Goal: Feedback & Contribution: Contribute content

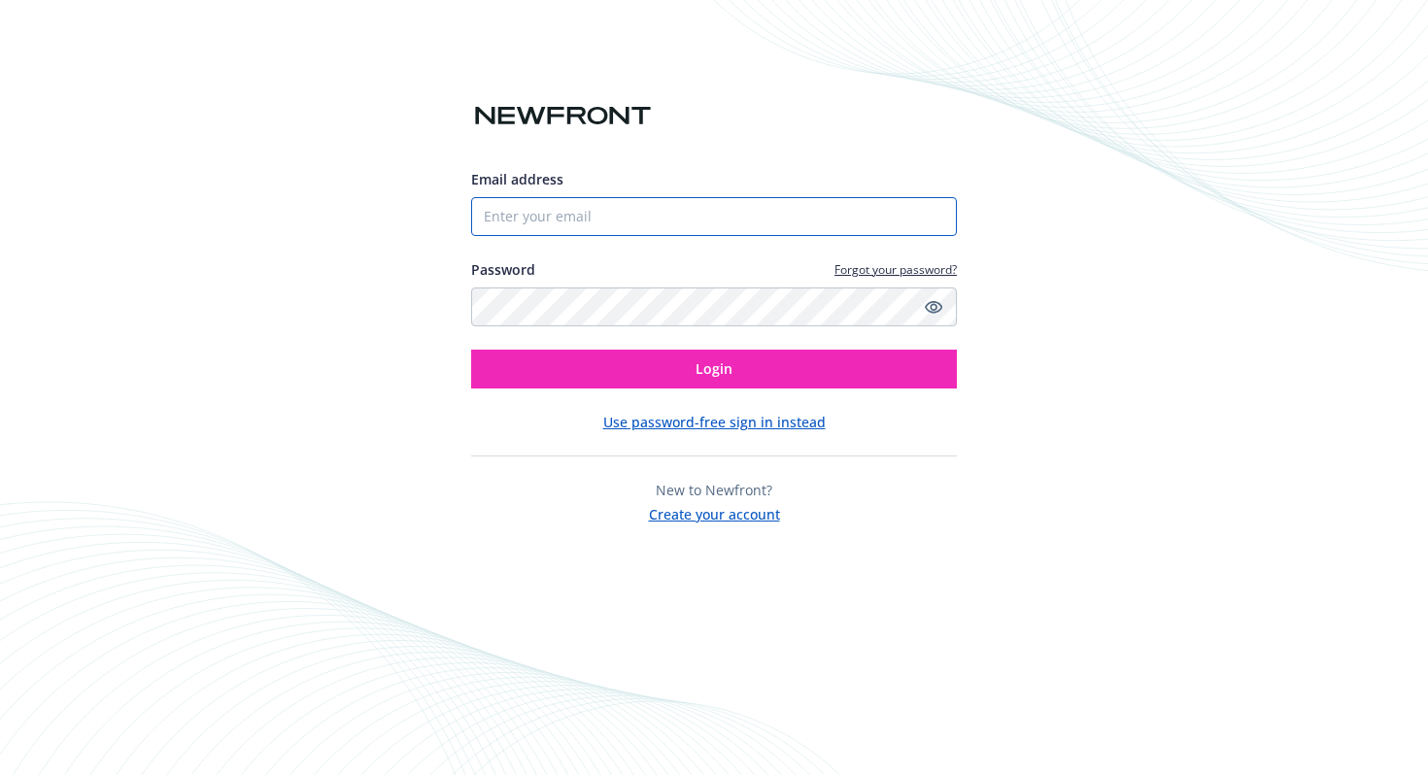
click at [578, 215] on input "Email address" at bounding box center [714, 216] width 486 height 39
type input "[EMAIL_ADDRESS][DOMAIN_NAME]"
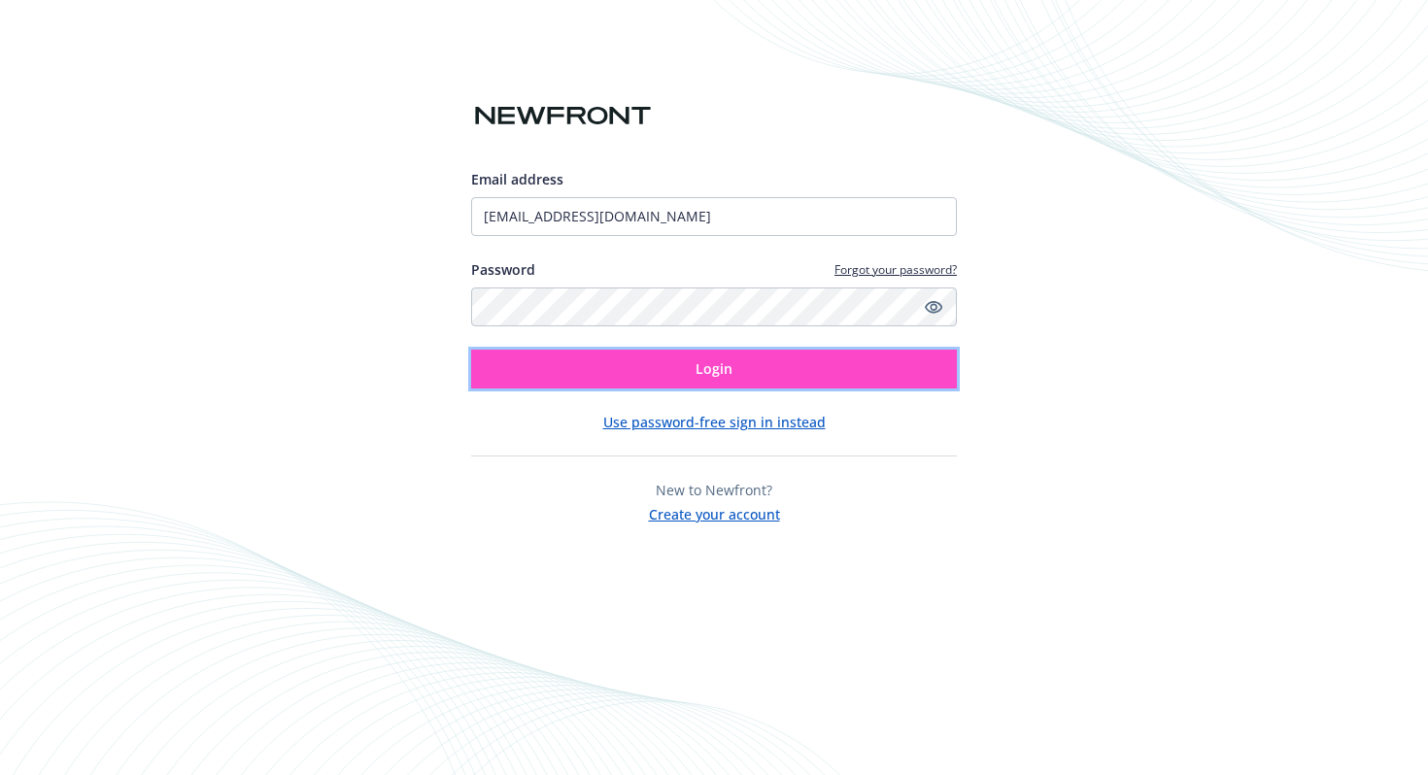
click at [614, 367] on button "Login" at bounding box center [714, 369] width 486 height 39
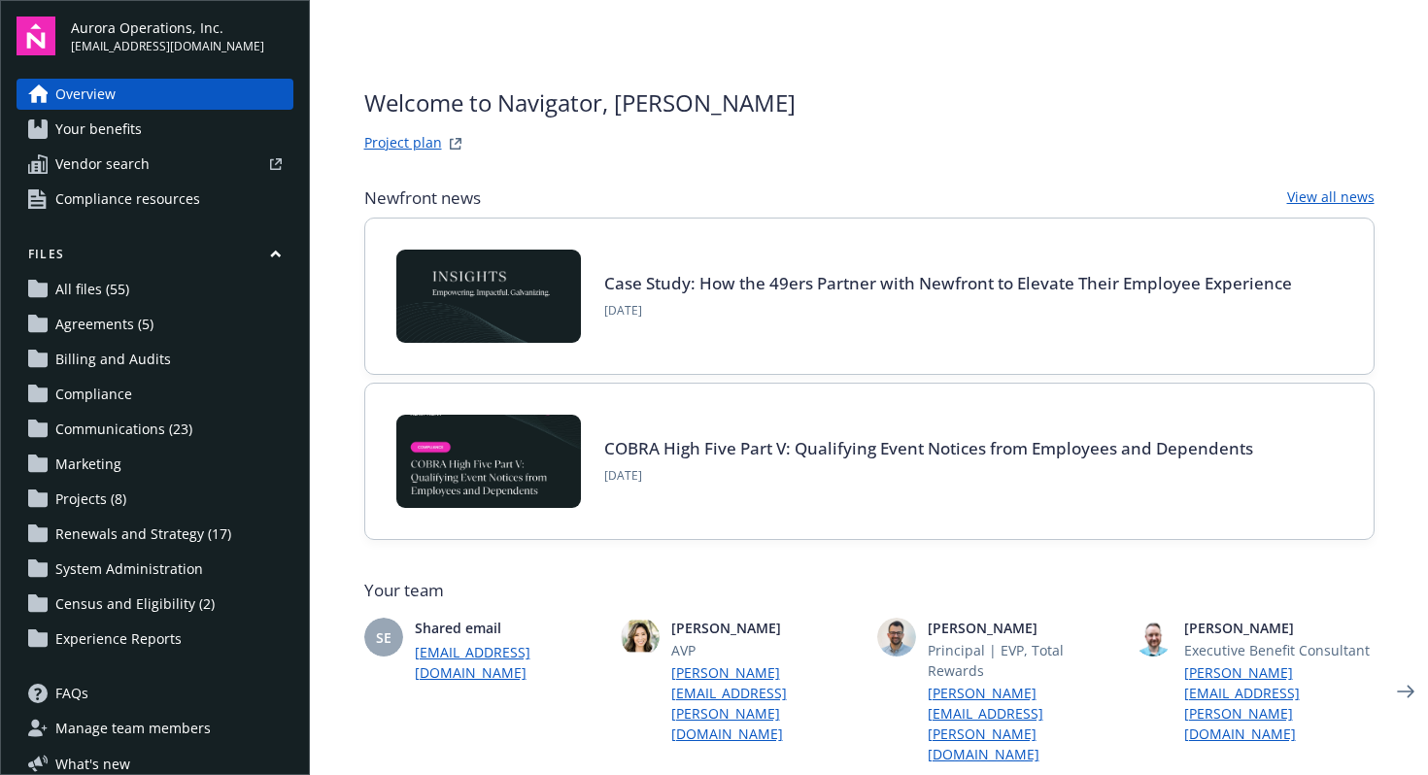
click at [79, 499] on span "Projects (8)" at bounding box center [90, 499] width 71 height 31
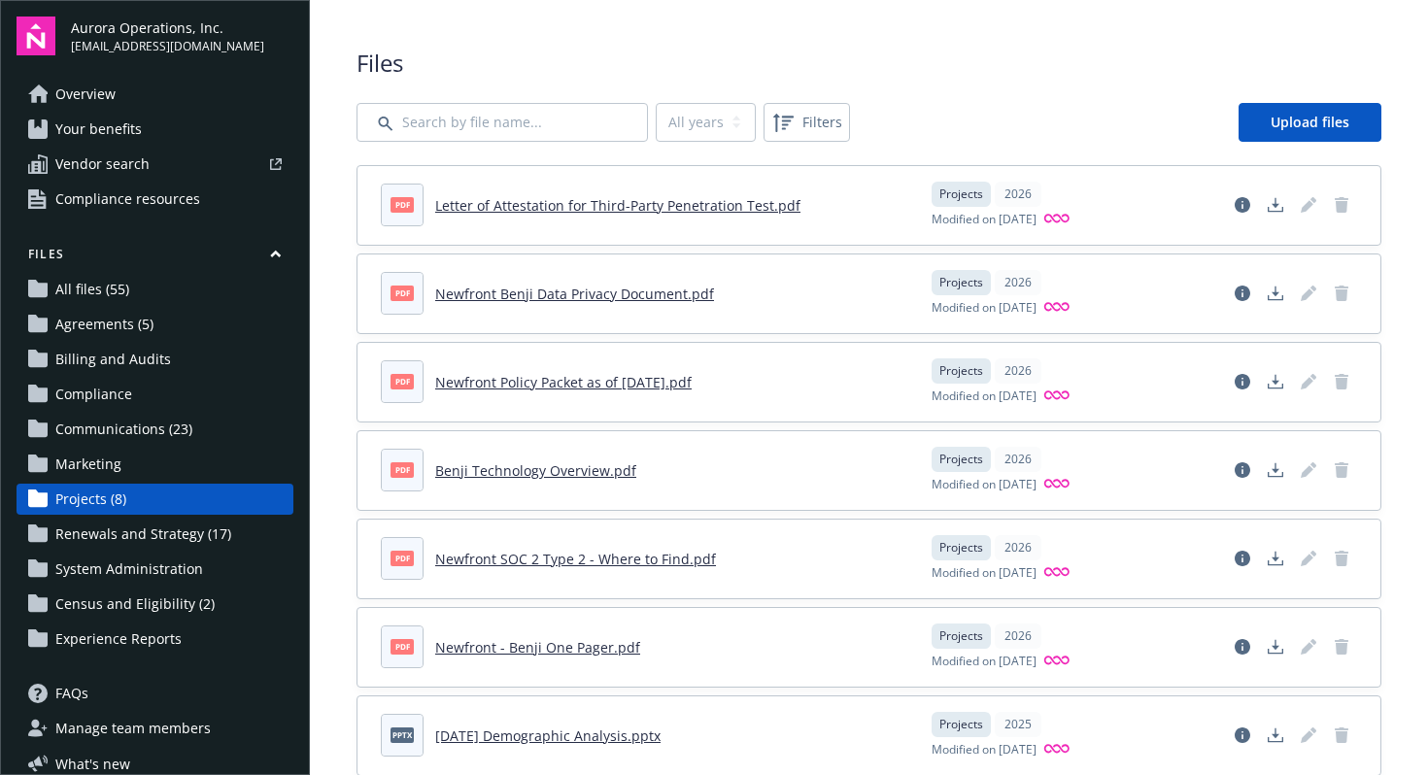
click at [76, 463] on span "Marketing" at bounding box center [88, 464] width 66 height 31
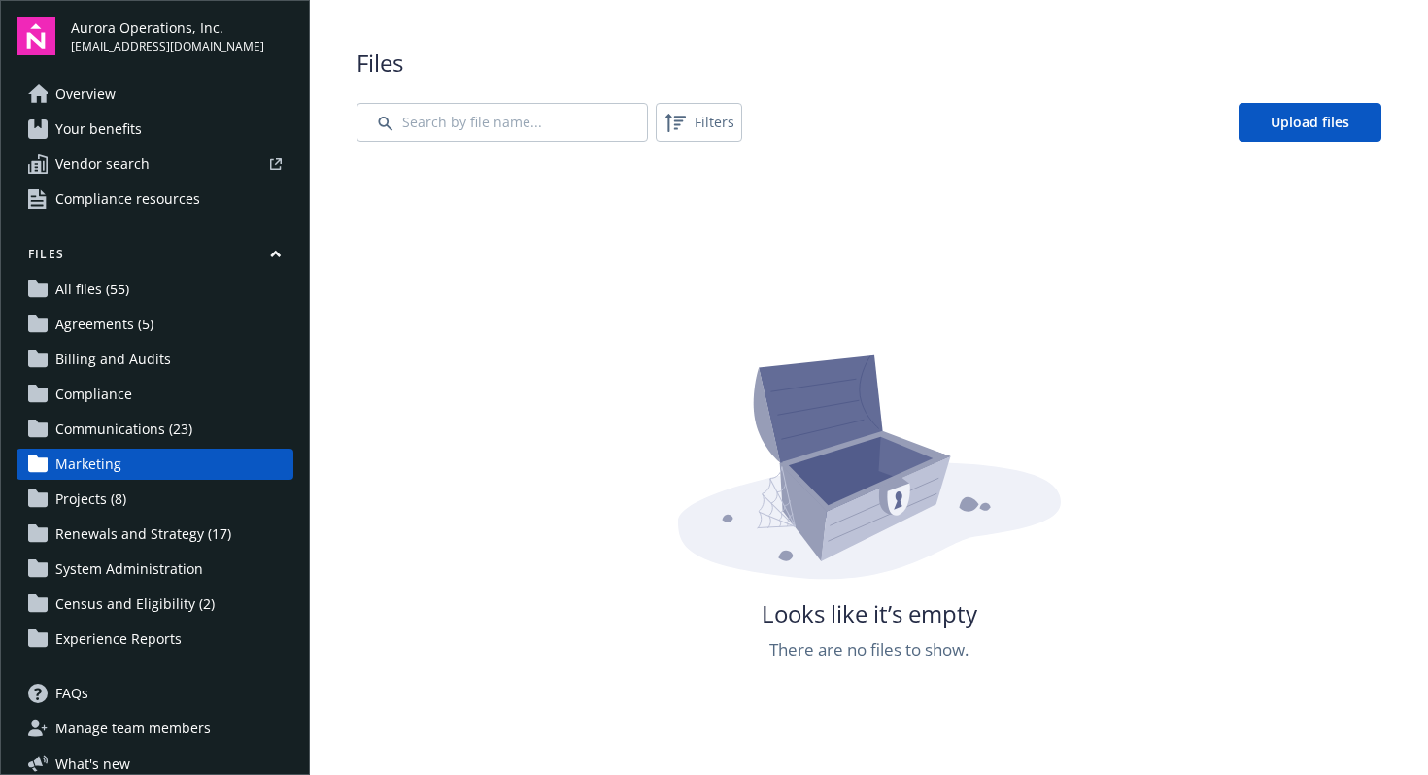
click at [98, 432] on span "Communications (23)" at bounding box center [123, 429] width 137 height 31
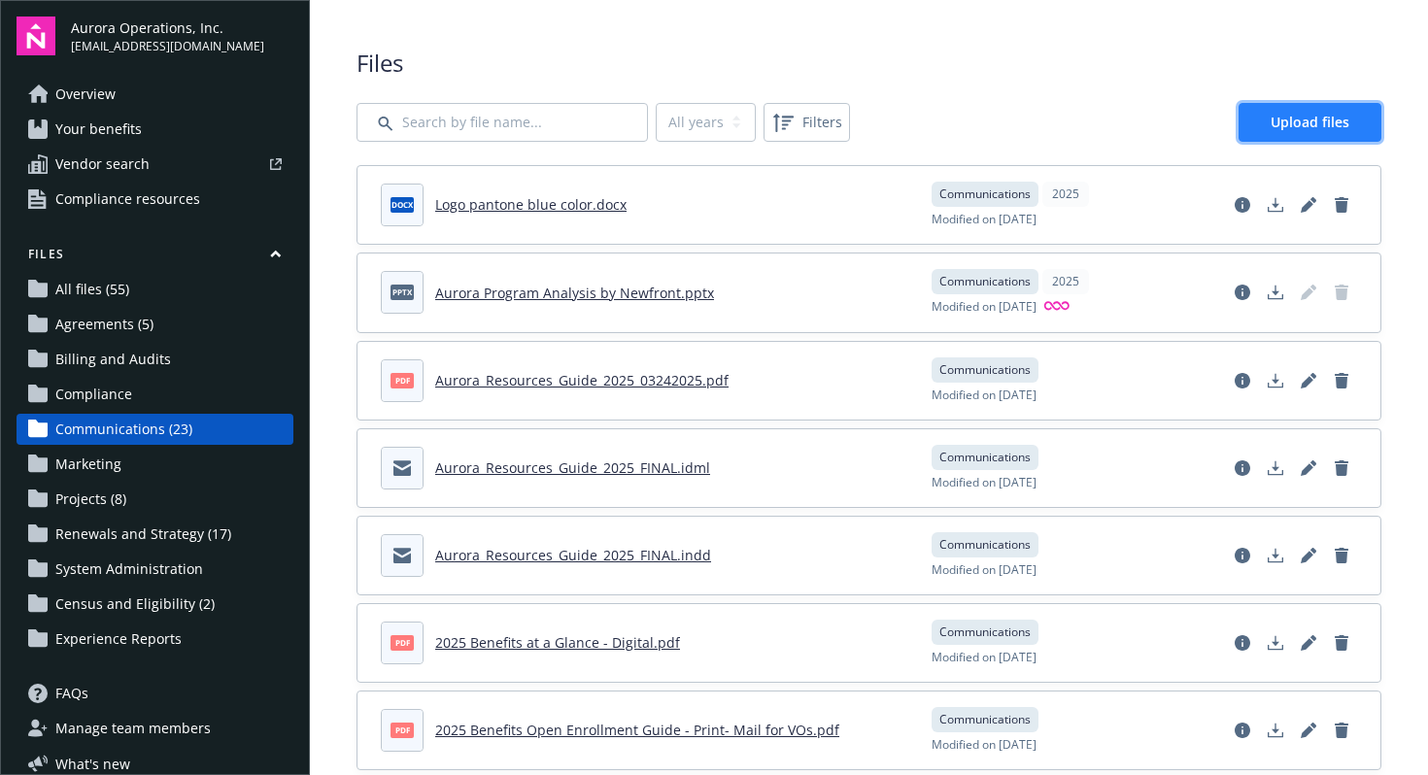
click at [1275, 132] on link "Upload files" at bounding box center [1310, 122] width 143 height 39
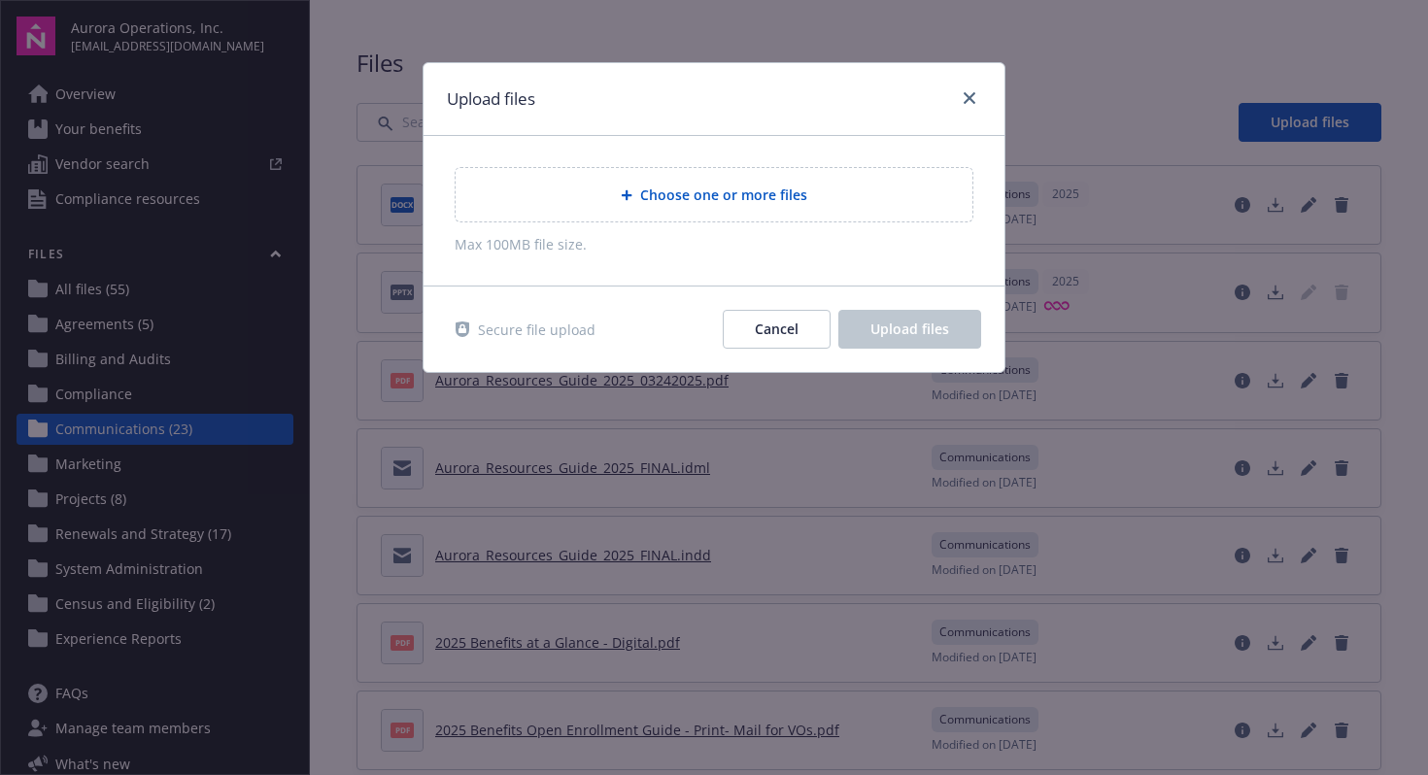
click at [860, 188] on div "Choose one or more files" at bounding box center [714, 195] width 486 height 22
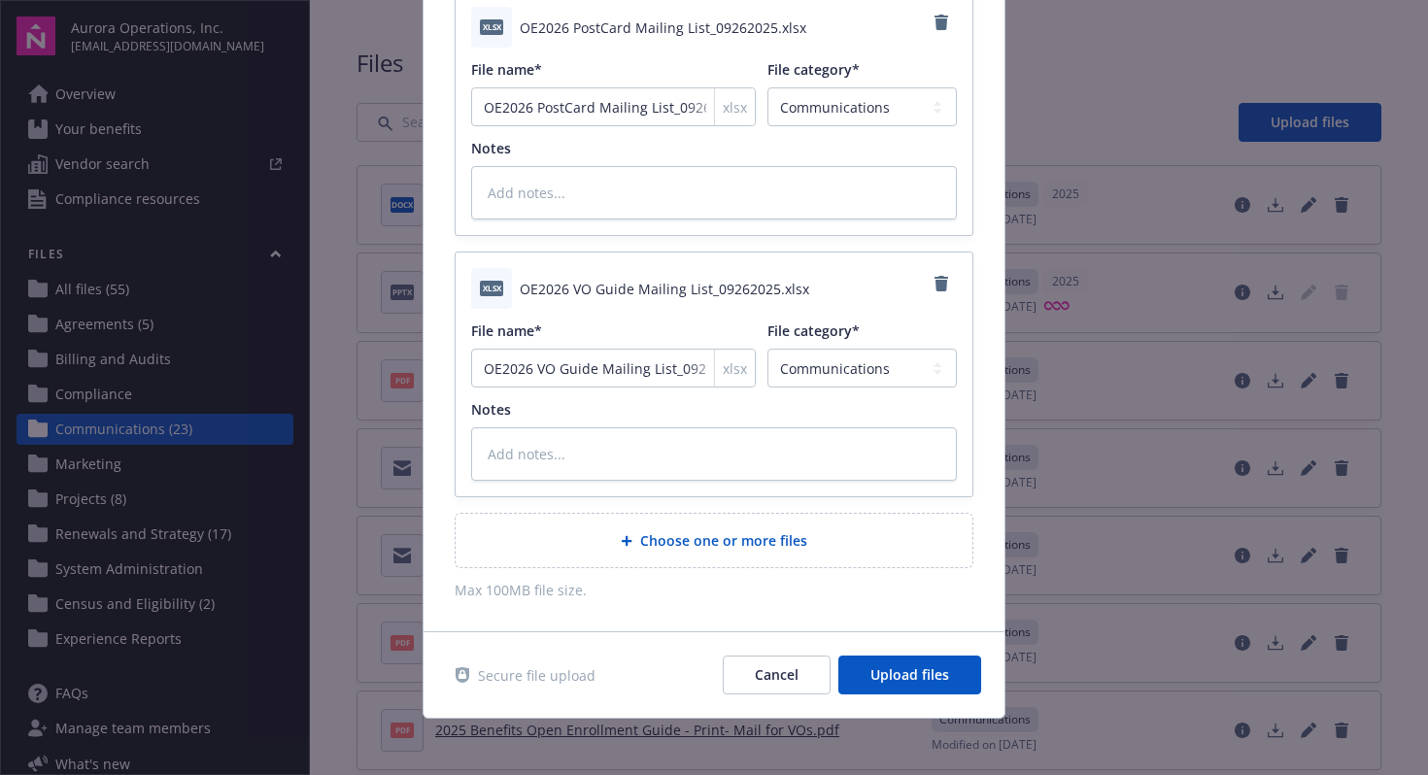
scroll to position [183, 0]
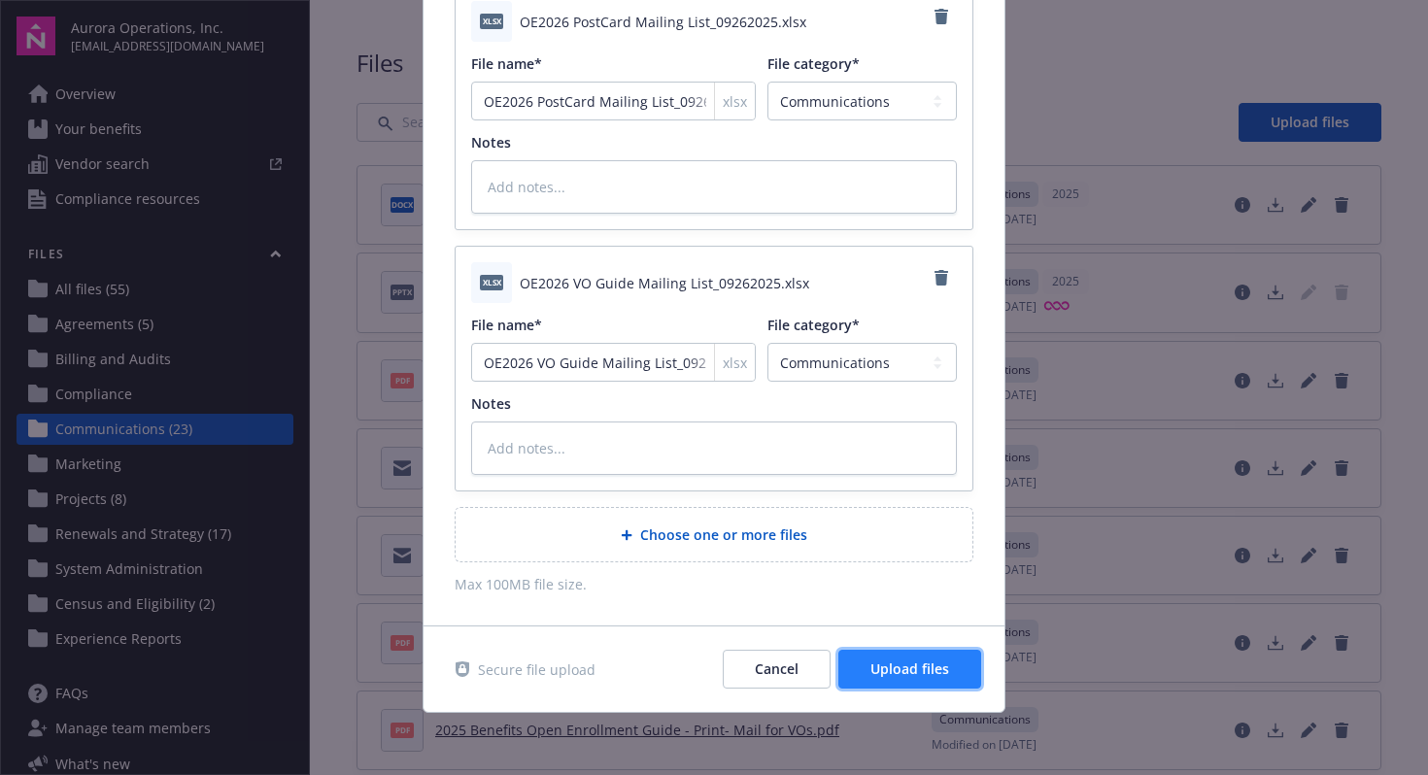
click at [907, 680] on button "Upload files" at bounding box center [910, 669] width 143 height 39
type textarea "x"
